Goal: Task Accomplishment & Management: Manage account settings

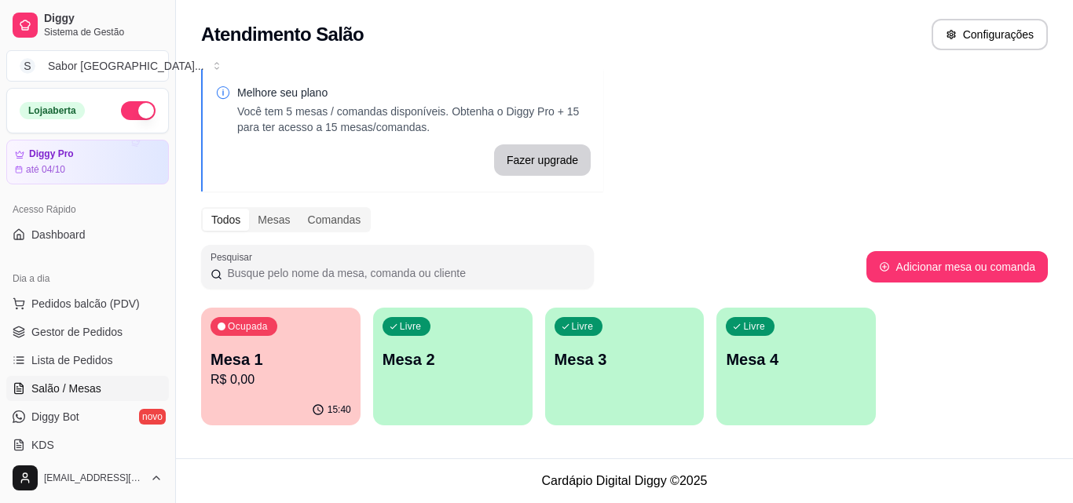
scroll to position [79, 0]
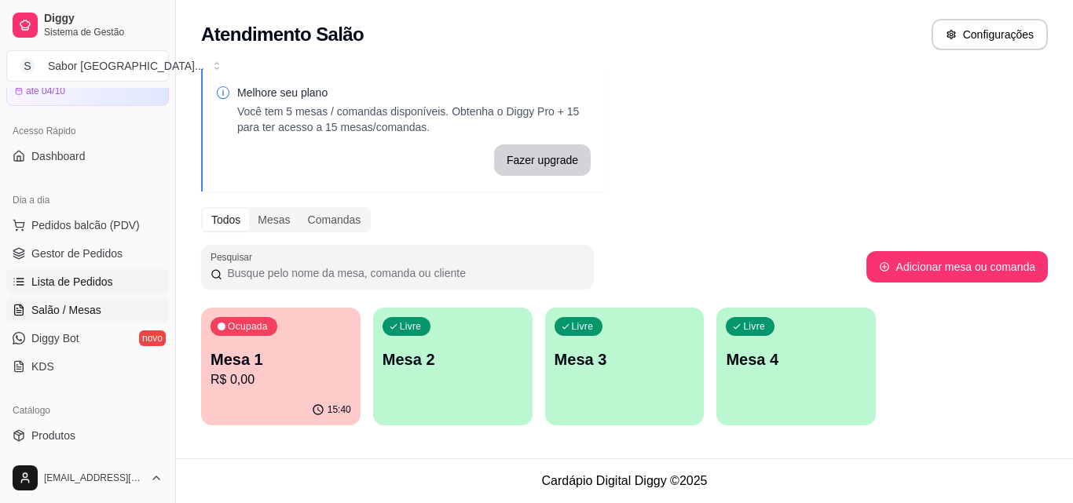
click at [104, 291] on link "Lista de Pedidos" at bounding box center [87, 281] width 163 height 25
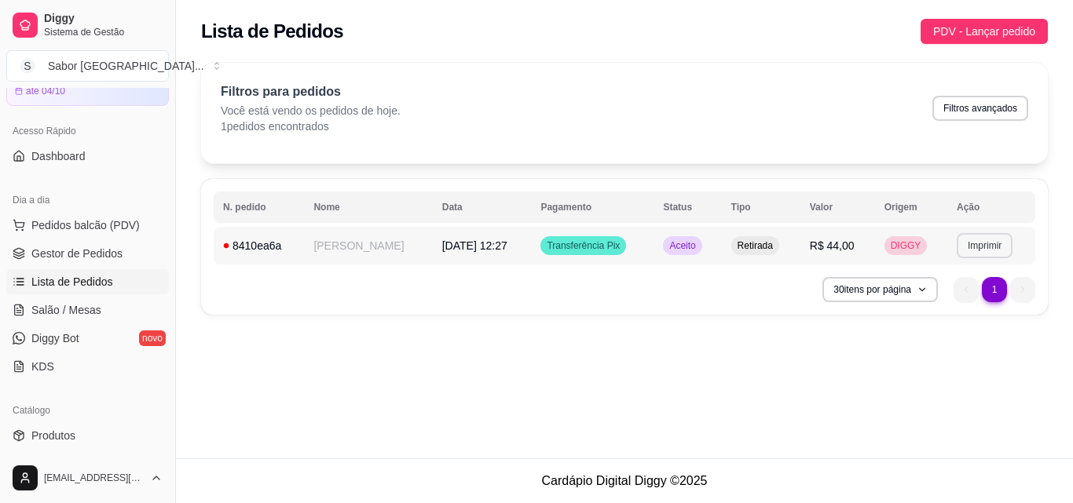
click at [978, 242] on button "Imprimir" at bounding box center [985, 245] width 56 height 25
click at [946, 303] on button "Prato Cheio" at bounding box center [962, 300] width 110 height 24
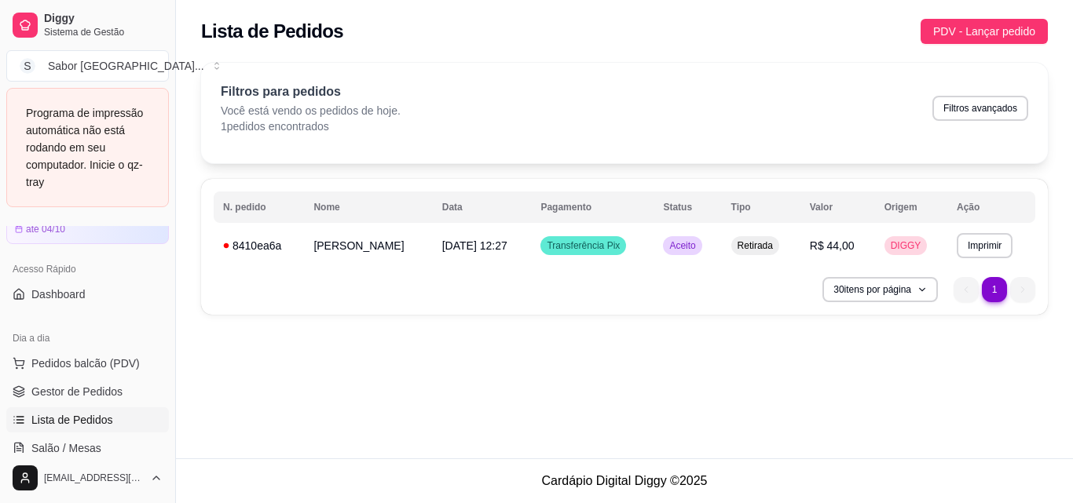
click at [992, 289] on li "1" at bounding box center [994, 289] width 25 height 25
click at [998, 251] on button "Imprimir" at bounding box center [985, 245] width 56 height 25
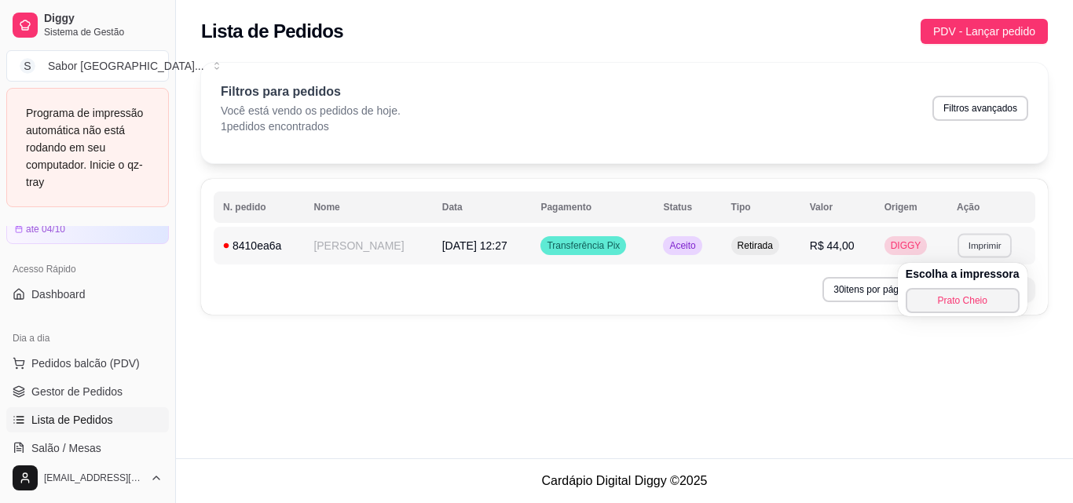
click at [998, 251] on button "Imprimir" at bounding box center [984, 245] width 54 height 24
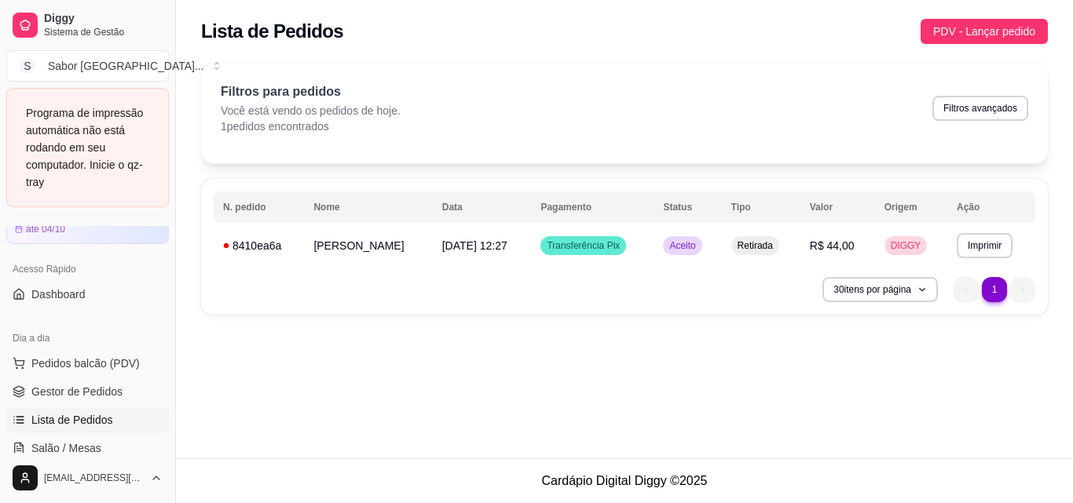
click at [363, 280] on div "30 itens por página 1 1" at bounding box center [624, 289] width 821 height 25
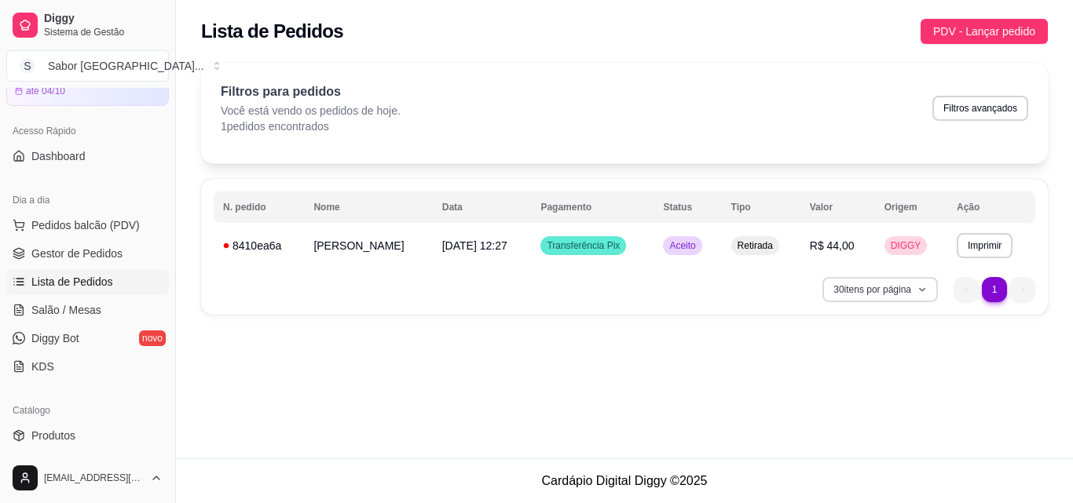
click at [878, 287] on button "30 itens por página" at bounding box center [879, 289] width 115 height 25
click at [878, 287] on button "30 itens por página" at bounding box center [880, 289] width 112 height 24
click at [996, 287] on li "1" at bounding box center [994, 289] width 24 height 24
click at [1012, 243] on button "Imprimir" at bounding box center [985, 245] width 56 height 25
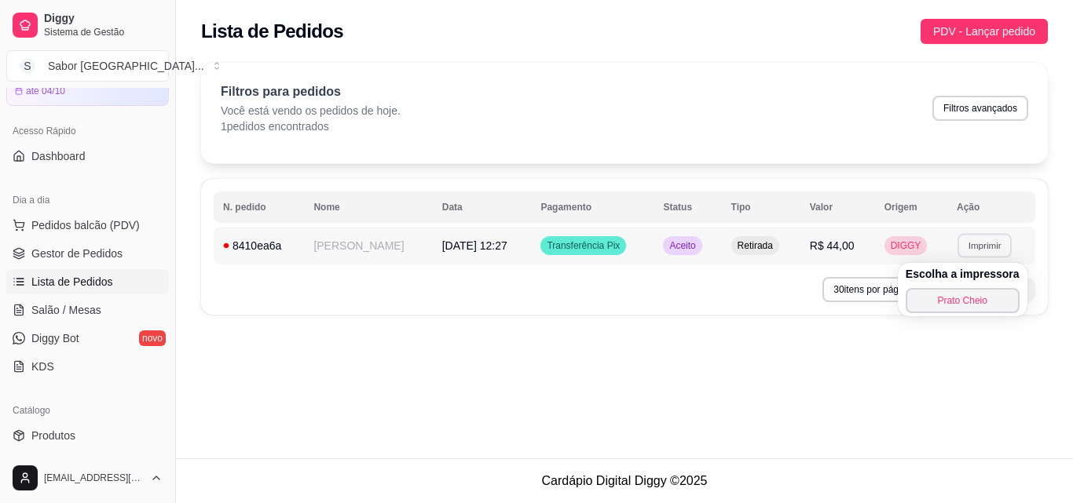
click at [937, 271] on h4 "Escolha a impressora" at bounding box center [963, 274] width 114 height 16
click at [995, 256] on button "Imprimir" at bounding box center [984, 245] width 54 height 24
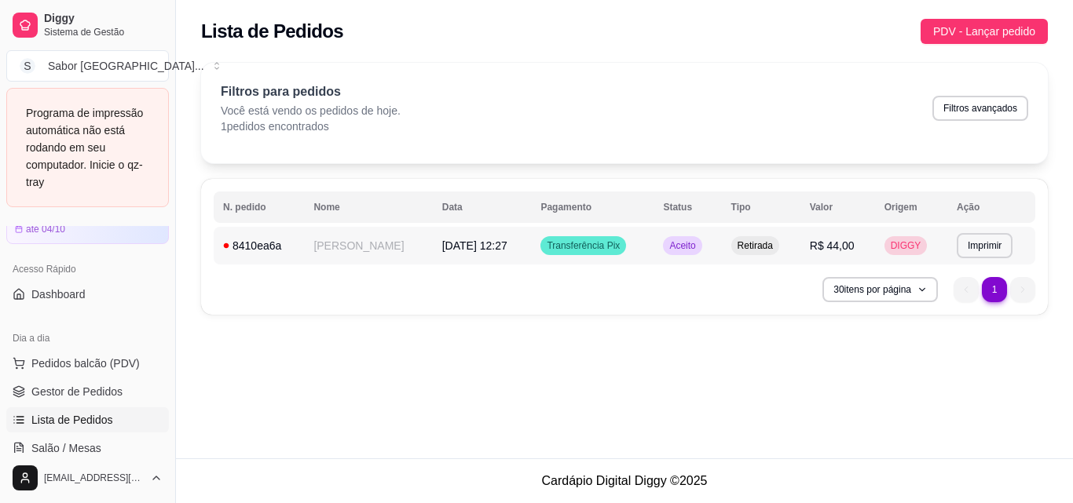
click at [721, 257] on td "Aceito" at bounding box center [687, 246] width 68 height 38
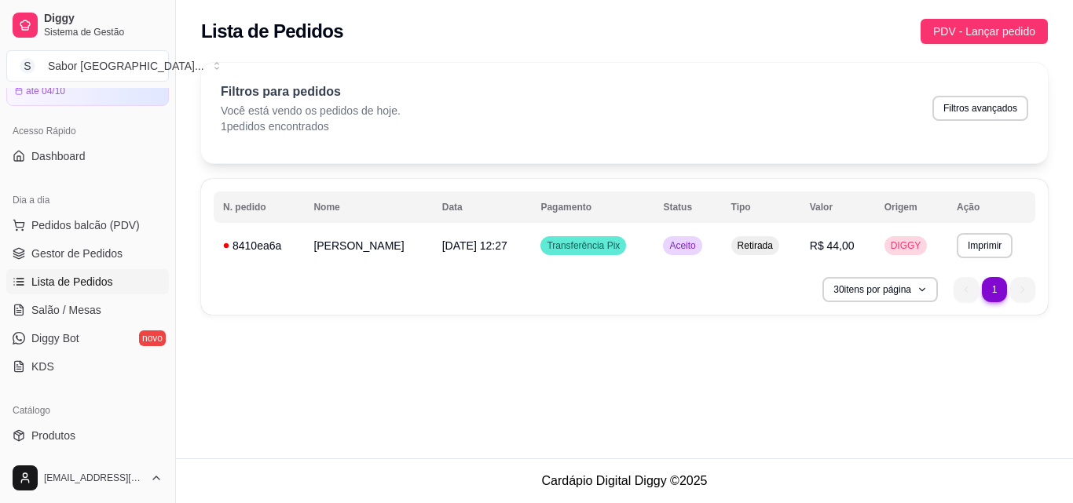
click at [745, 257] on div "feito há 2 minutos Horário do pedido [DATE] 12:27 Status do pedido ACEITO Nome …" at bounding box center [537, 248] width 463 height 309
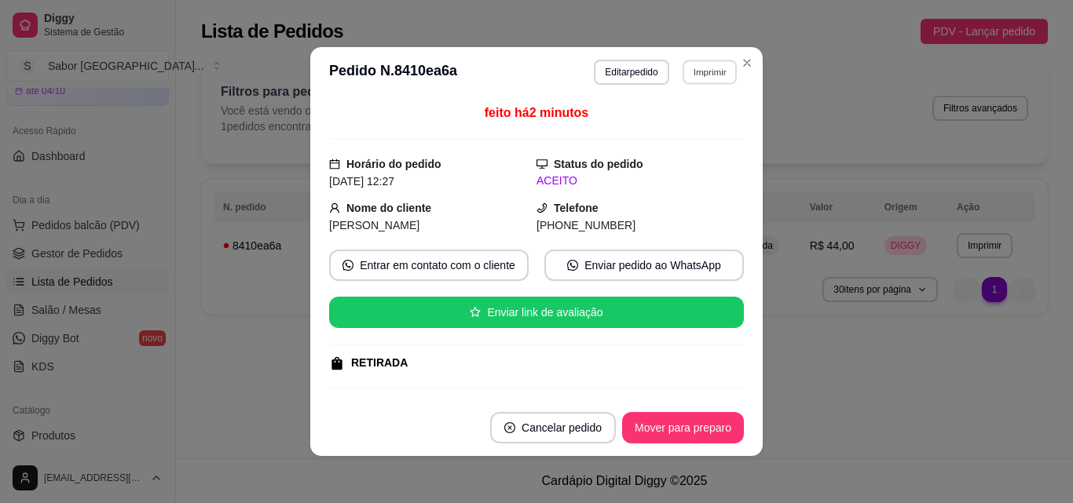
click at [706, 69] on button "Imprimir" at bounding box center [709, 72] width 54 height 24
click at [693, 119] on button "Prato Cheio" at bounding box center [677, 127] width 114 height 25
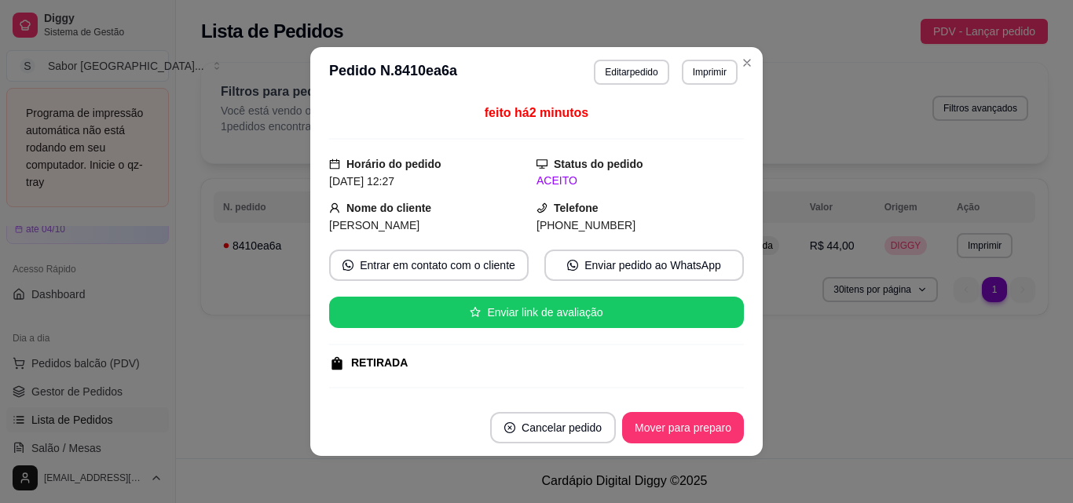
click at [572, 172] on div "Status do pedido ACEITO" at bounding box center [639, 173] width 207 height 35
click at [643, 190] on div "feito há 2 minutos Horário do pedido [DATE] 12:27 Status do pedido ACEITO Nome …" at bounding box center [536, 249] width 415 height 290
click at [653, 203] on div "Telefone [PHONE_NUMBER]" at bounding box center [639, 216] width 207 height 35
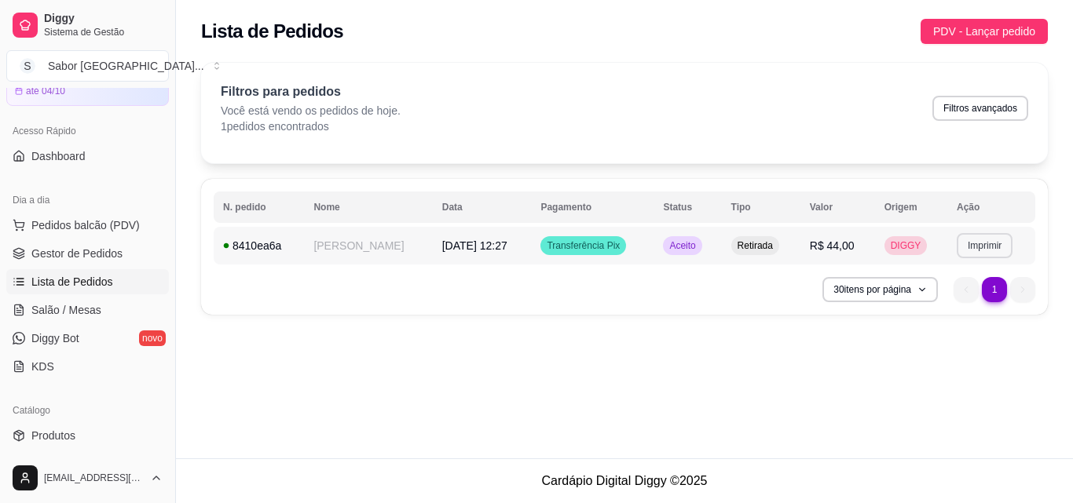
click at [999, 254] on button "Imprimir" at bounding box center [985, 245] width 56 height 25
click at [983, 298] on button "Prato Cheio" at bounding box center [963, 300] width 114 height 25
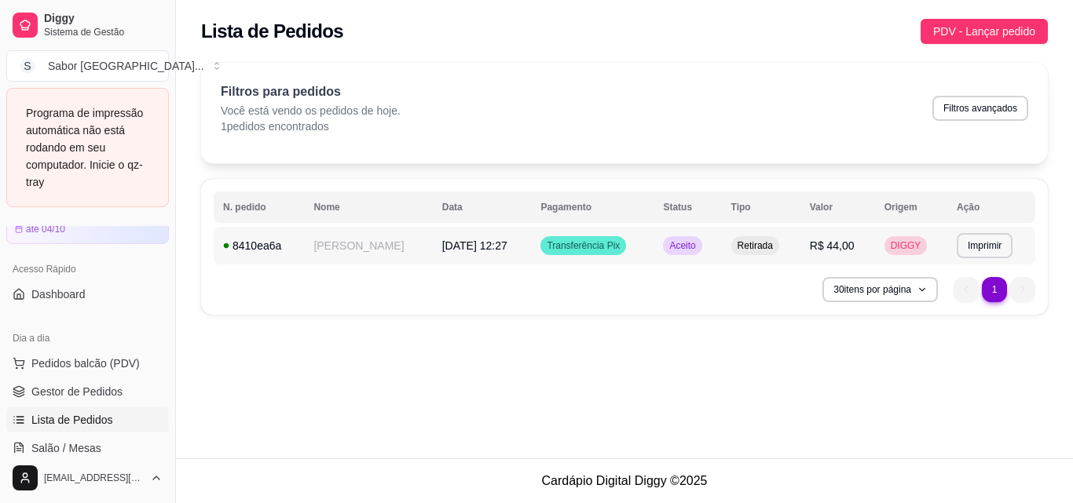
click at [248, 247] on div "8410ea6a" at bounding box center [258, 246] width 71 height 16
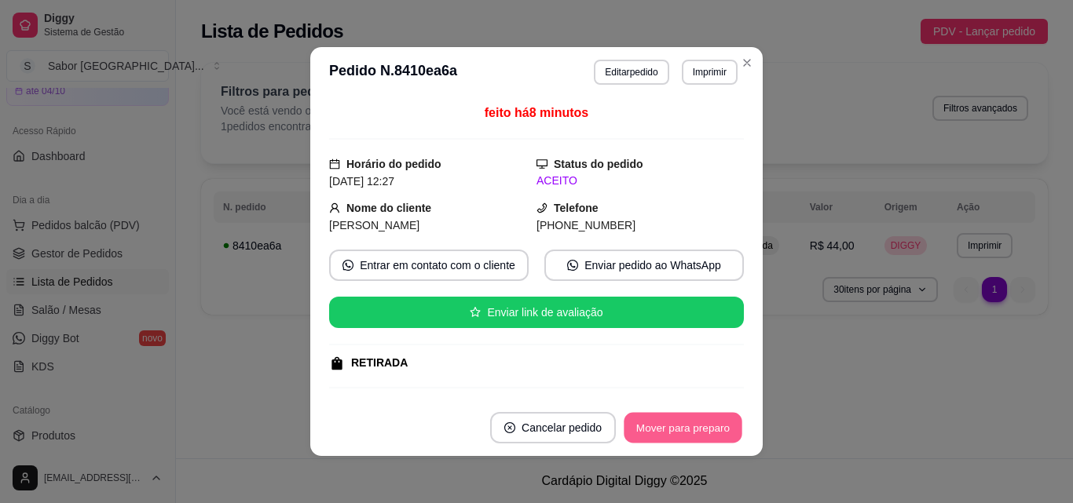
click at [646, 426] on button "Mover para preparo" at bounding box center [683, 428] width 118 height 31
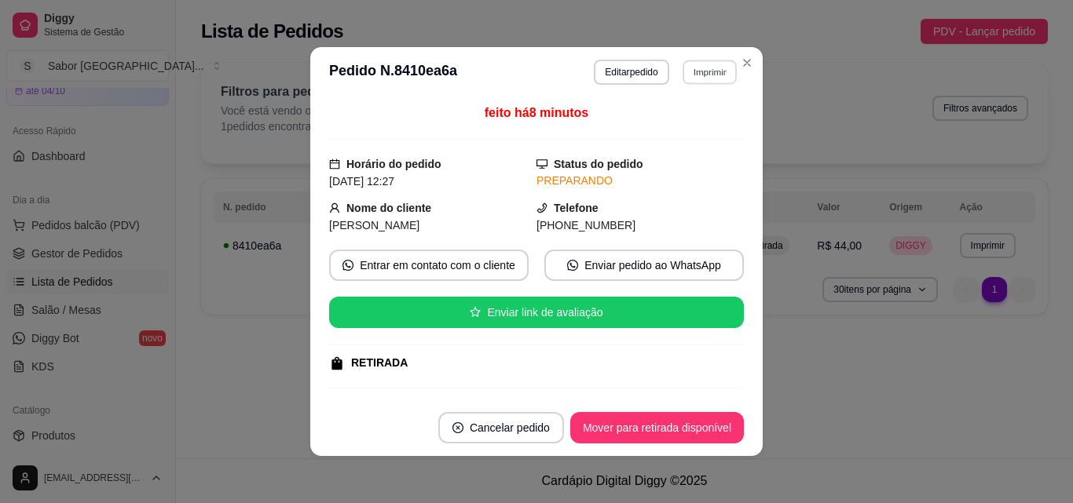
click at [712, 71] on button "Imprimir" at bounding box center [709, 72] width 54 height 24
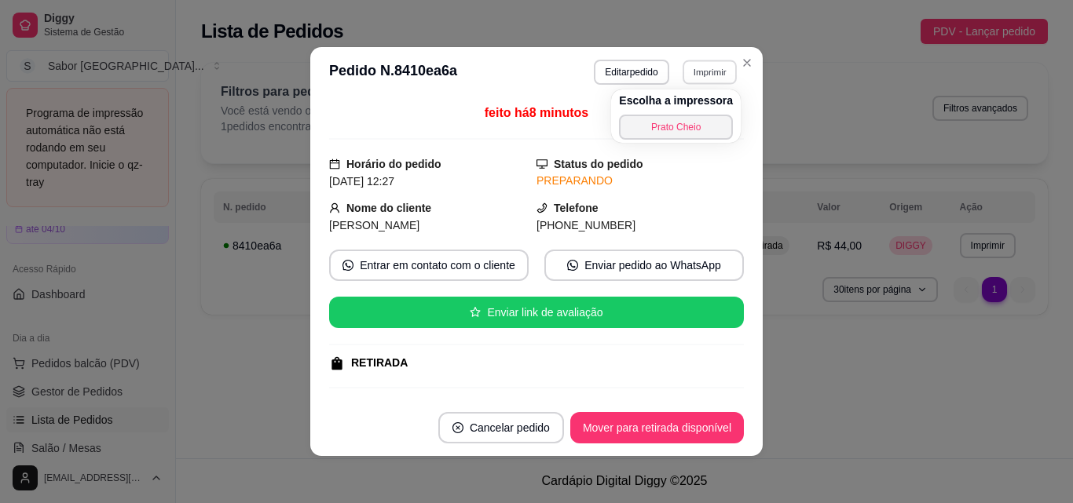
click at [712, 71] on button "Imprimir" at bounding box center [709, 72] width 54 height 24
click at [715, 82] on button "Imprimir" at bounding box center [709, 72] width 54 height 24
click at [671, 127] on button "Prato Cheio" at bounding box center [675, 127] width 110 height 24
